Goal: Check status: Check status

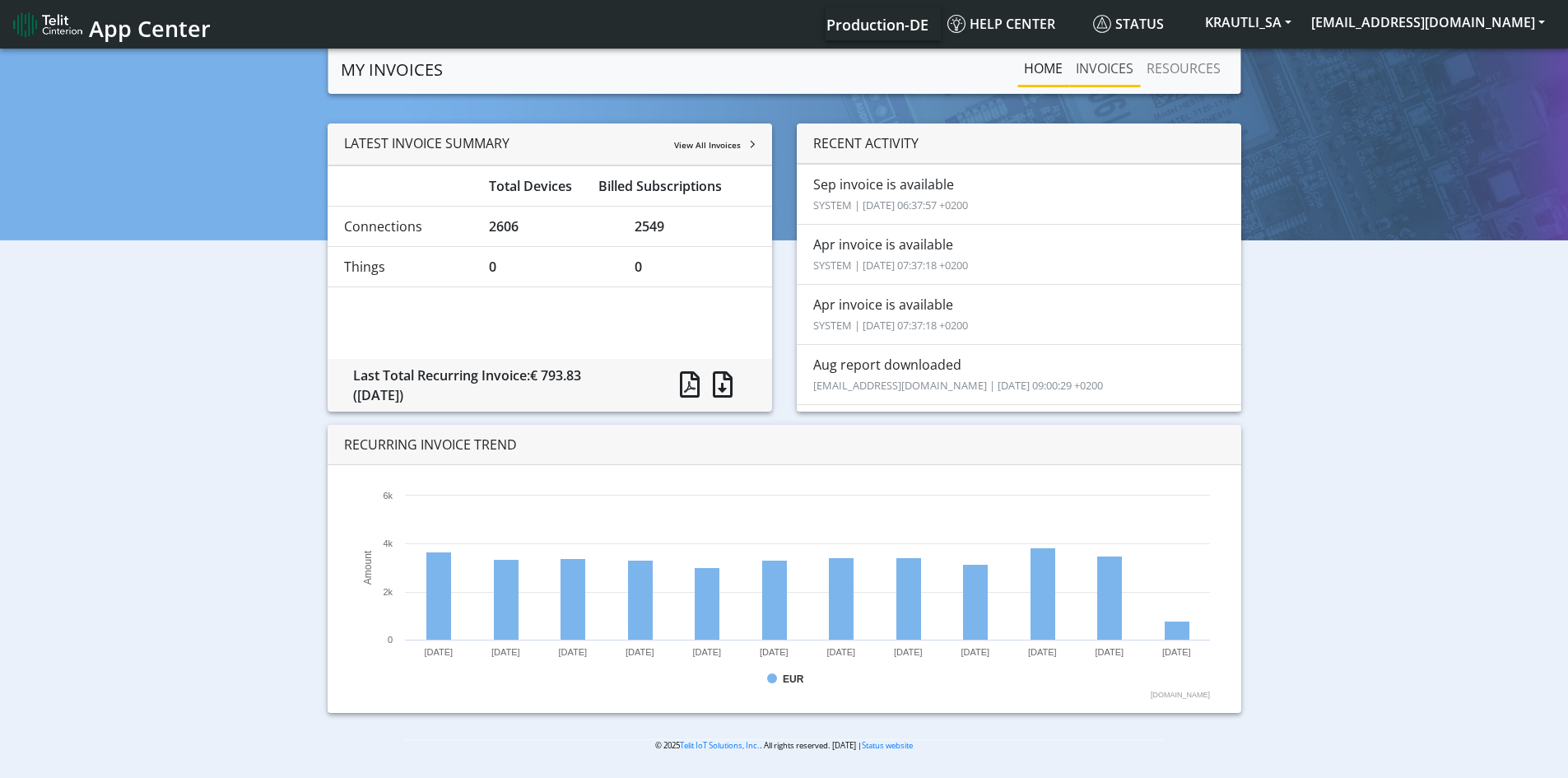
click at [1127, 63] on link "INVOICES" at bounding box center [1104, 69] width 70 height 33
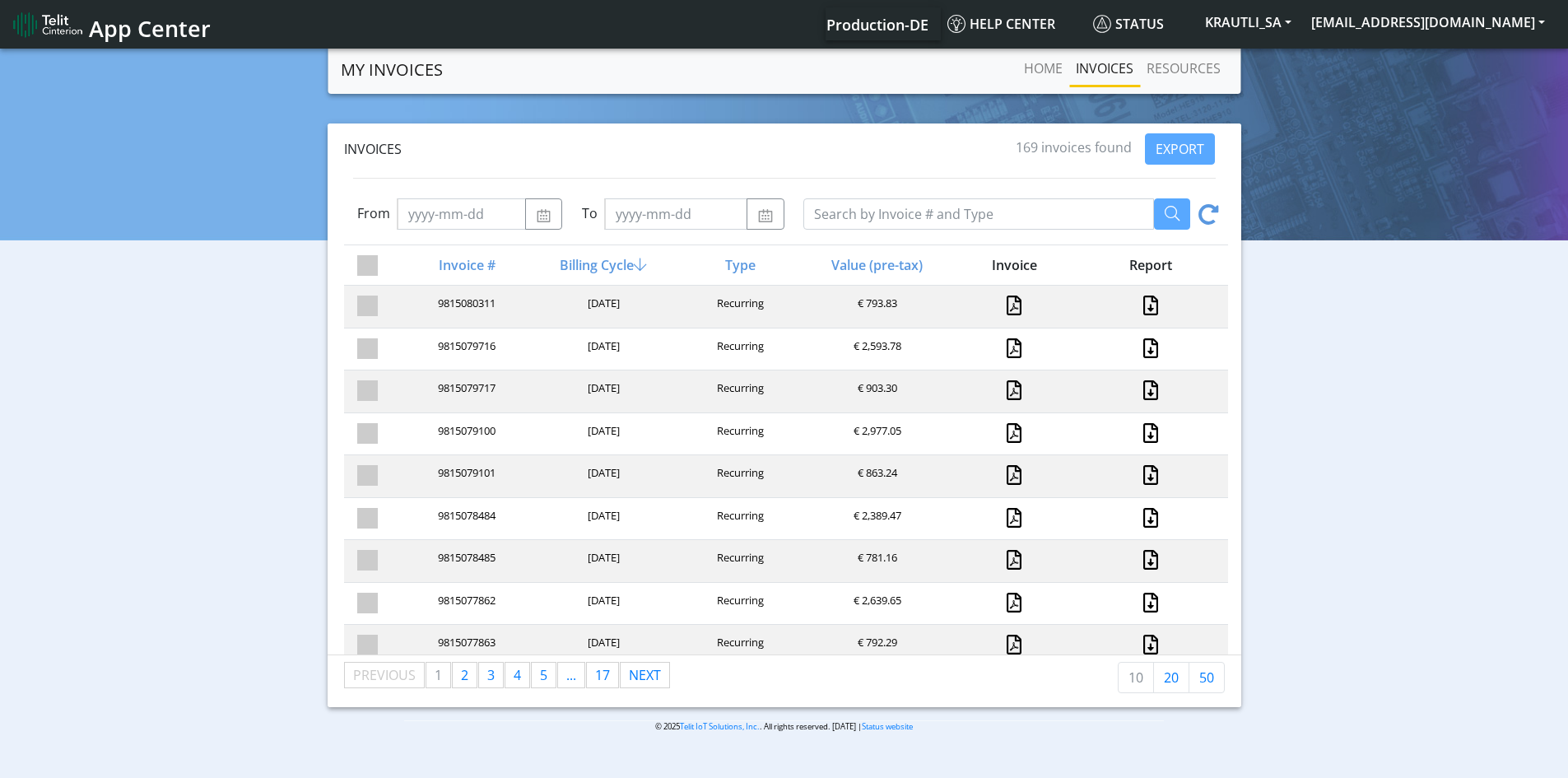
click at [569, 299] on div "[DATE]" at bounding box center [601, 306] width 137 height 22
click at [1008, 309] on link at bounding box center [1014, 305] width 15 height 20
click at [1143, 305] on link at bounding box center [1151, 305] width 22 height 20
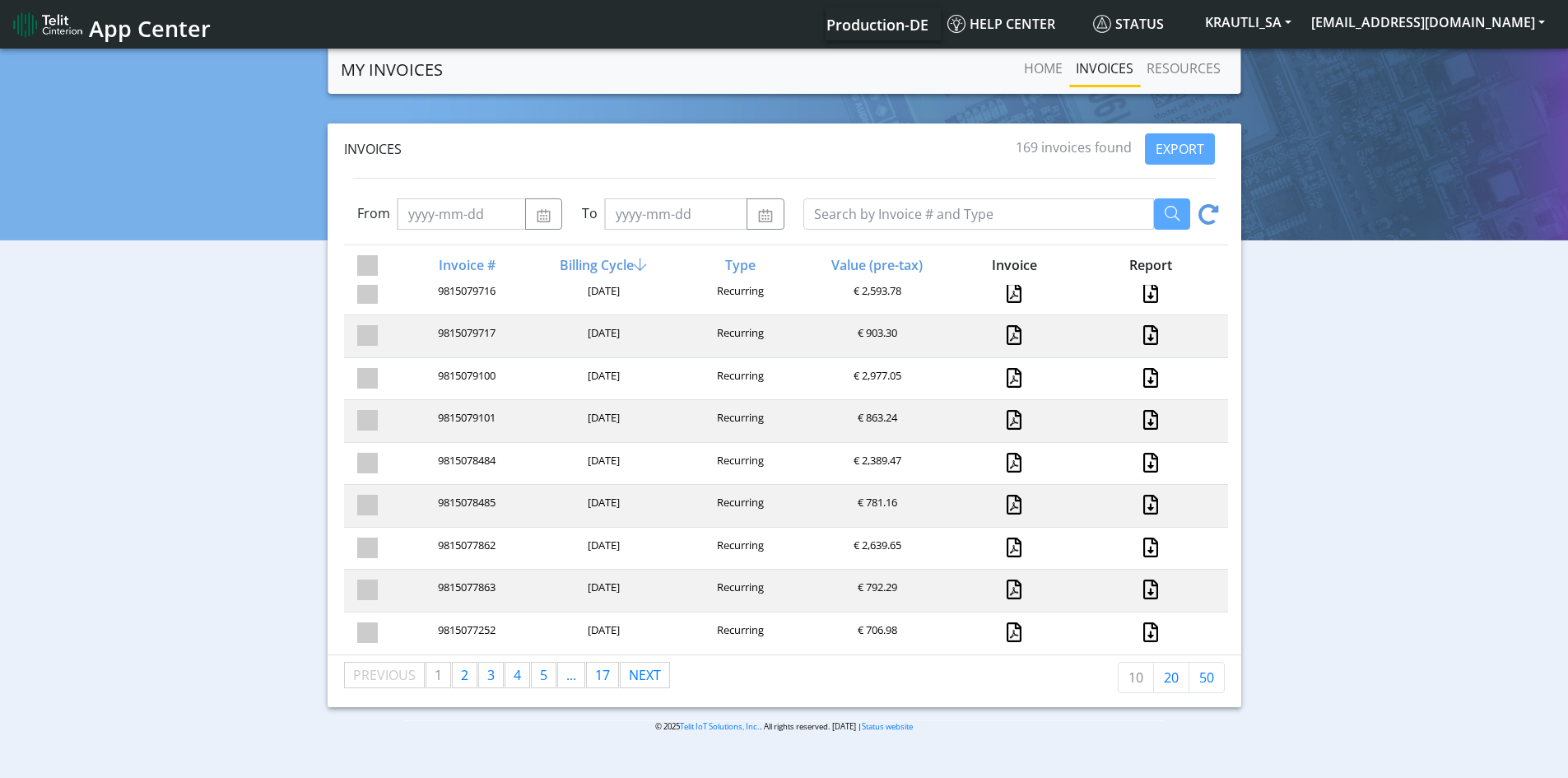
scroll to position [82, 0]
